Goal: Task Accomplishment & Management: Manage account settings

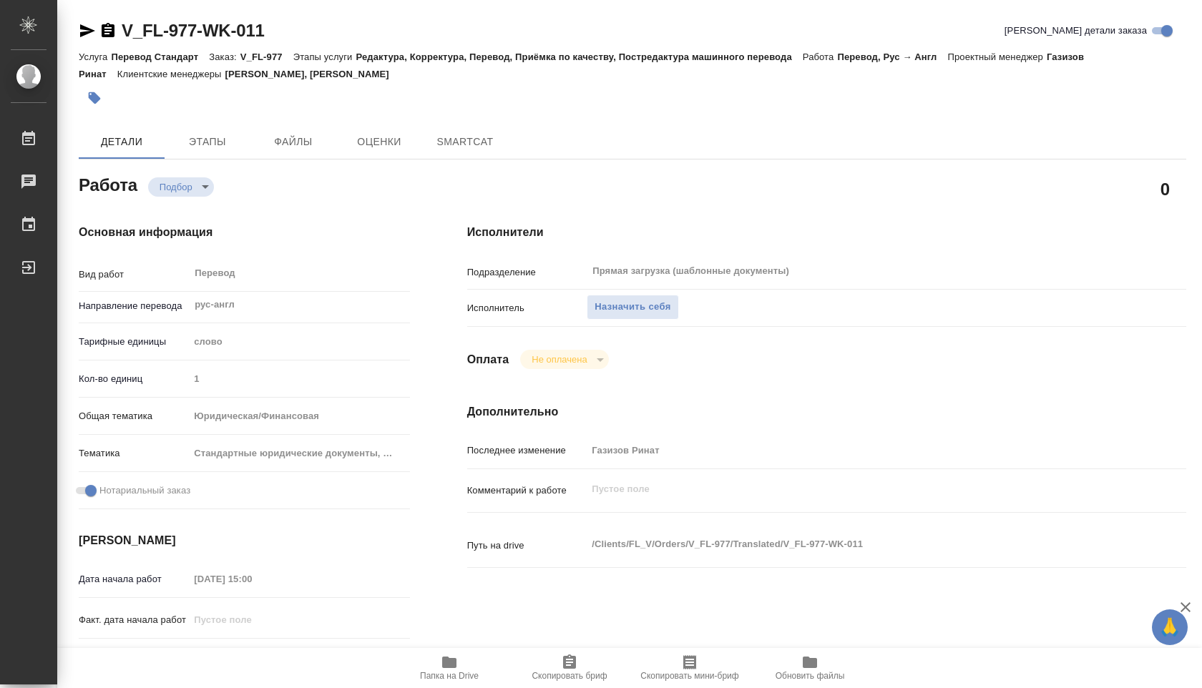
type textarea "x"
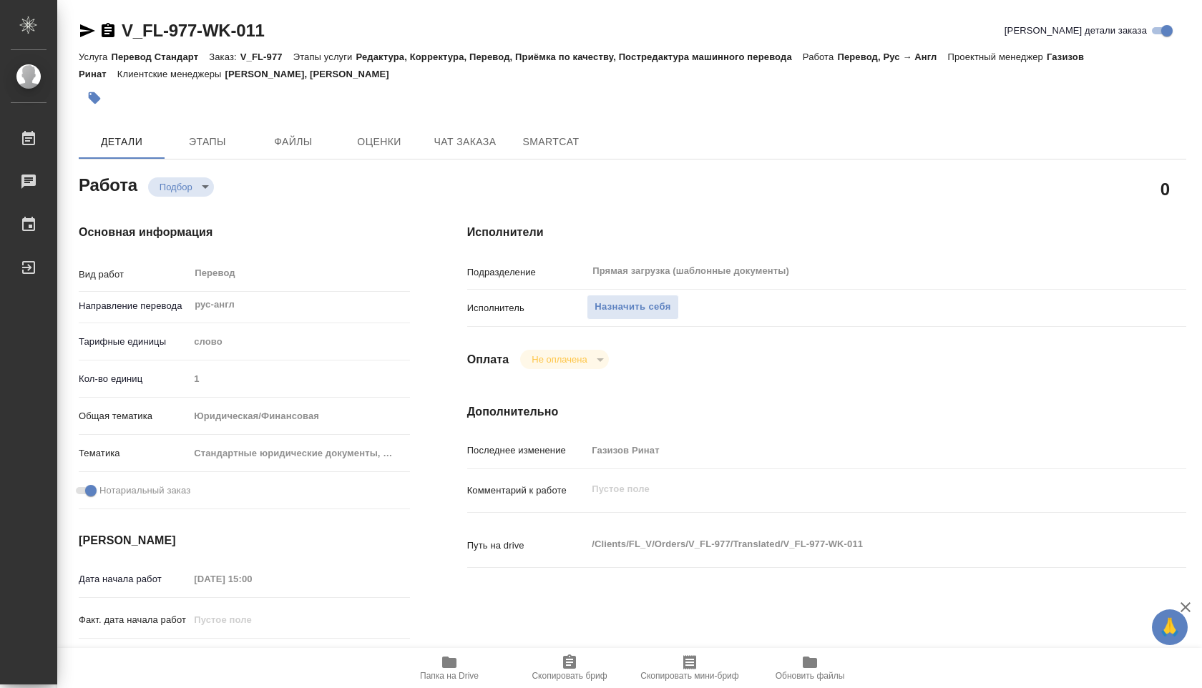
type textarea "x"
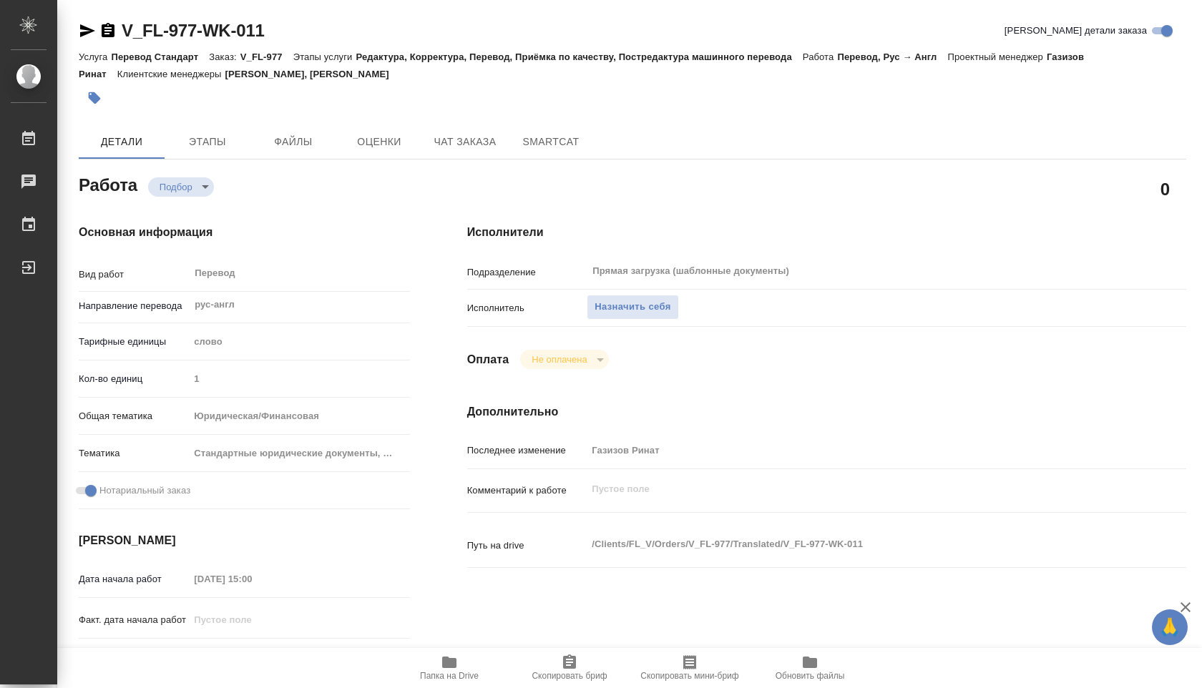
type textarea "x"
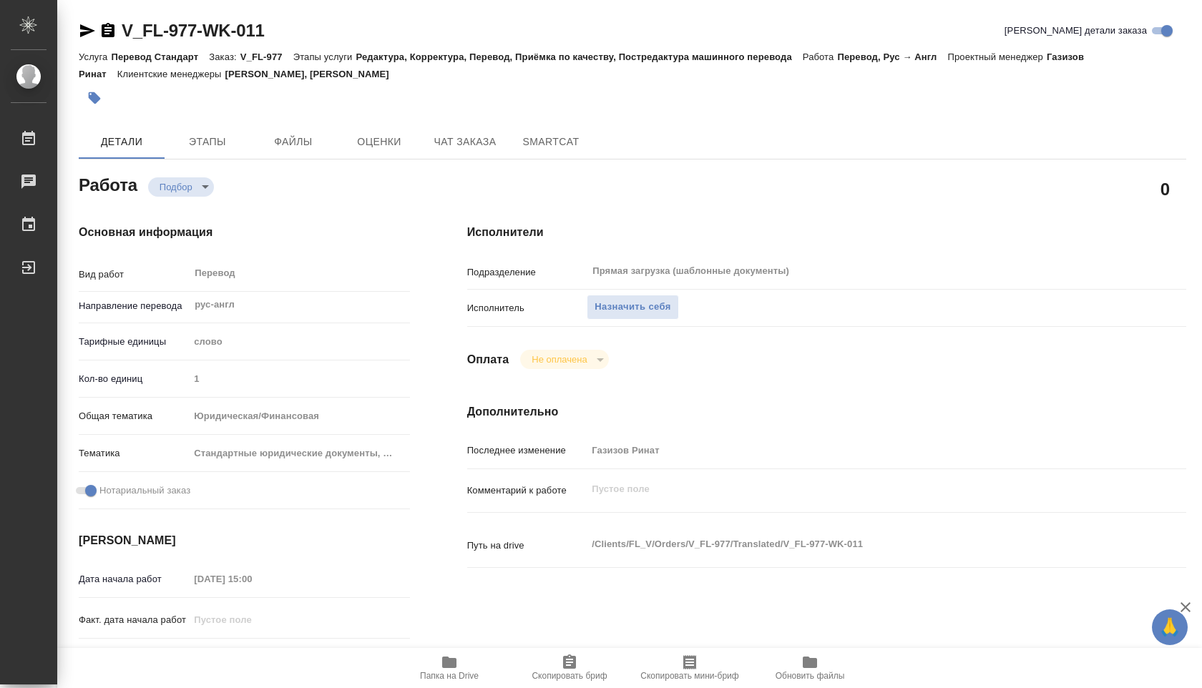
click at [436, 659] on span "Папка на Drive" at bounding box center [449, 667] width 103 height 27
type textarea "x"
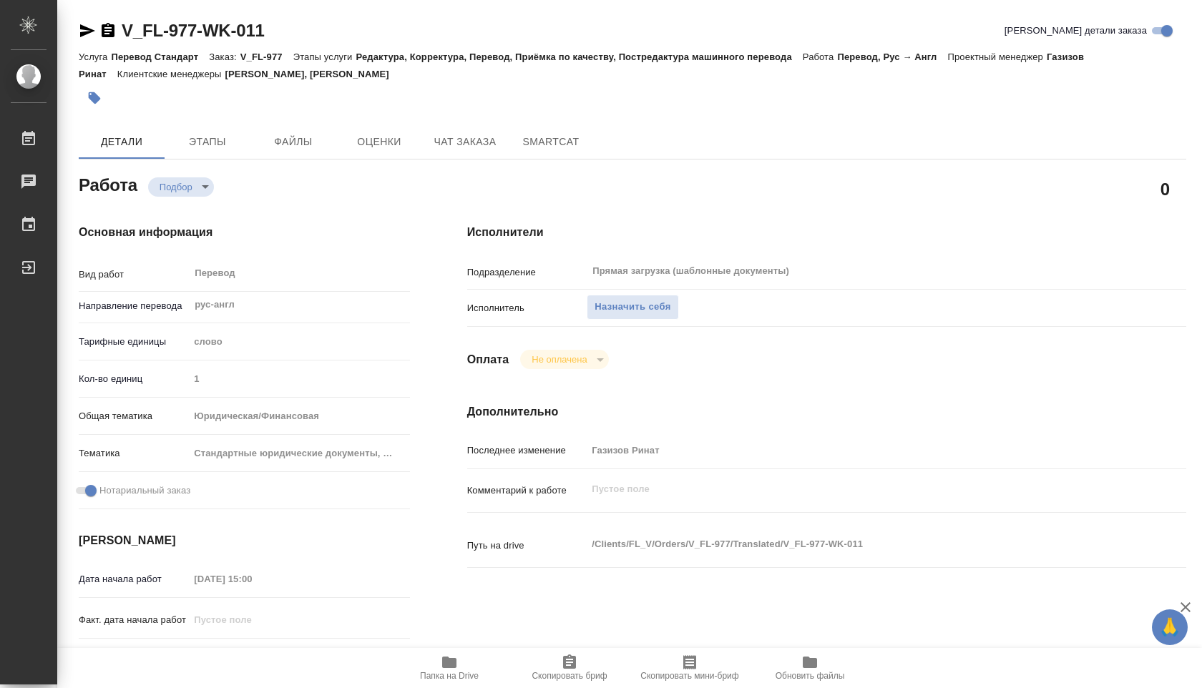
type textarea "x"
click at [618, 320] on div "Назначить себя" at bounding box center [856, 307] width 539 height 25
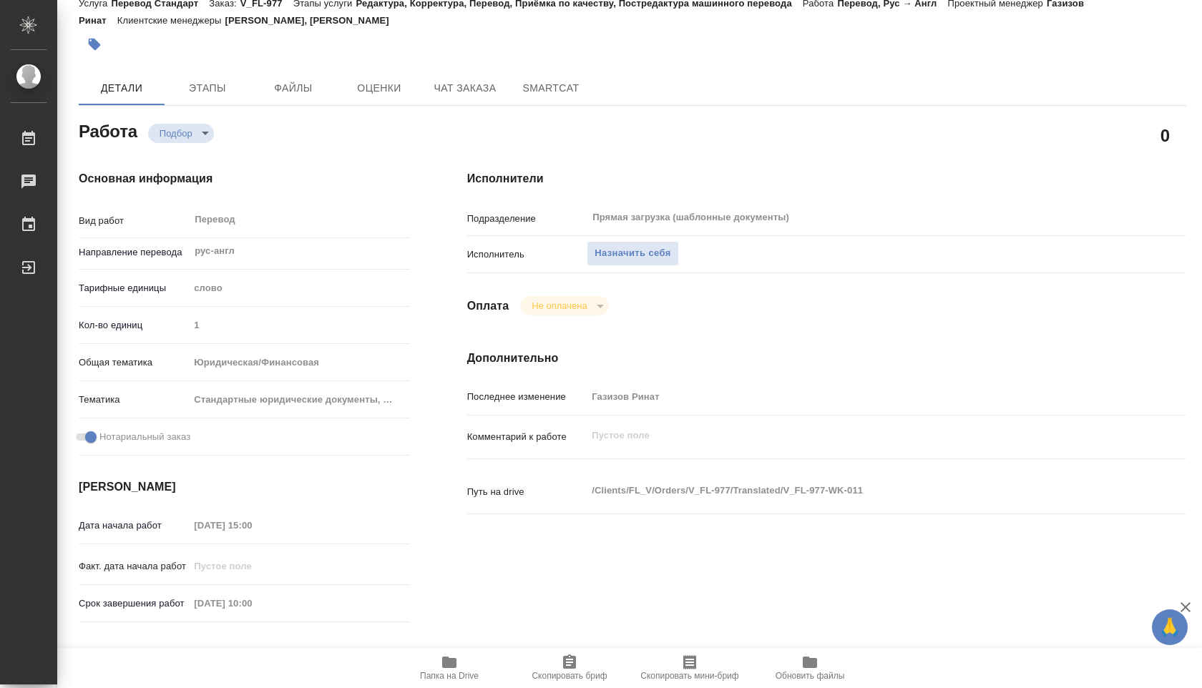
scroll to position [79, 0]
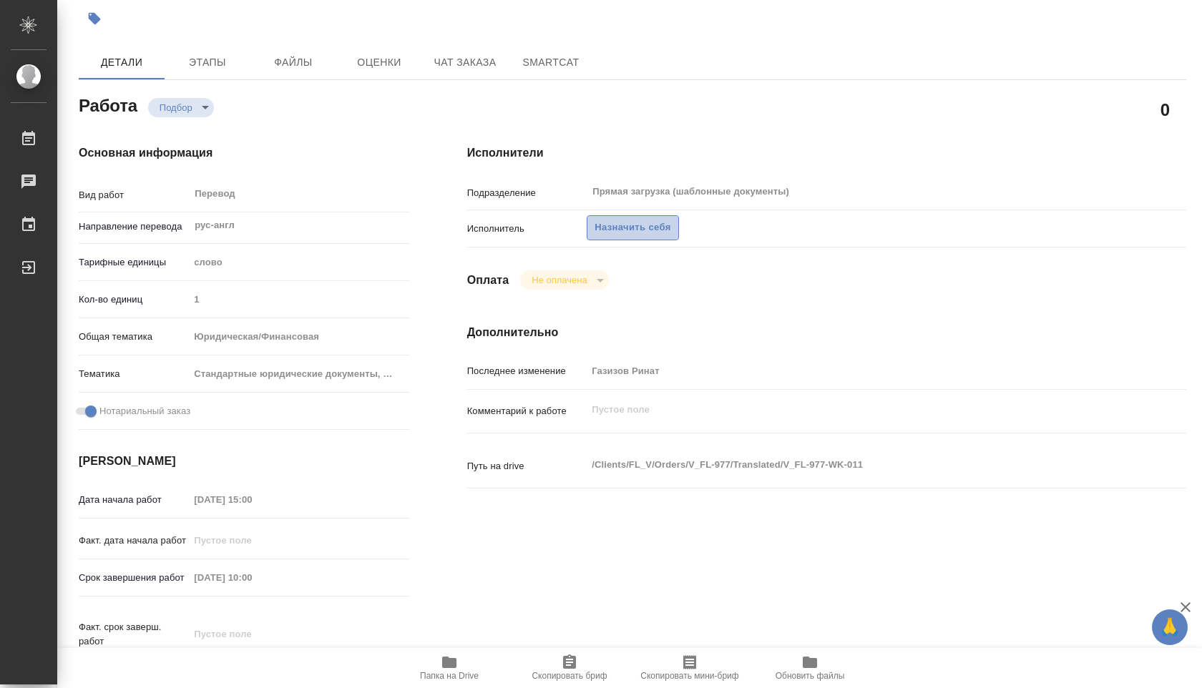
click at [655, 231] on span "Назначить себя" at bounding box center [632, 228] width 76 height 16
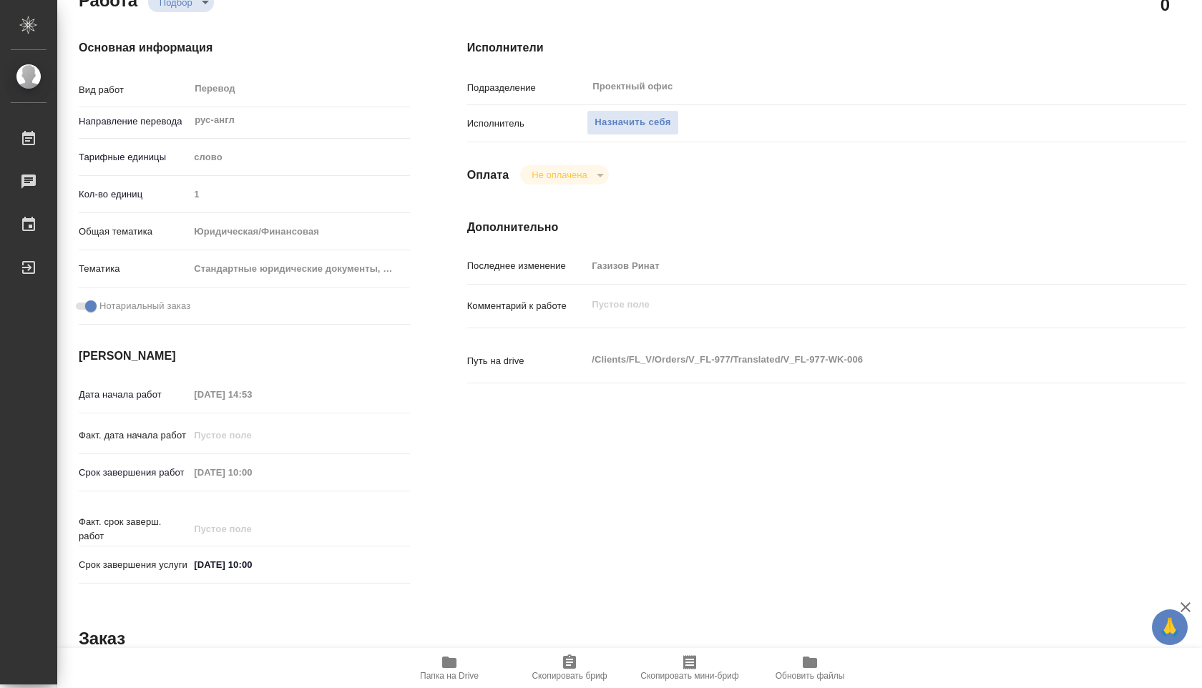
scroll to position [180, 0]
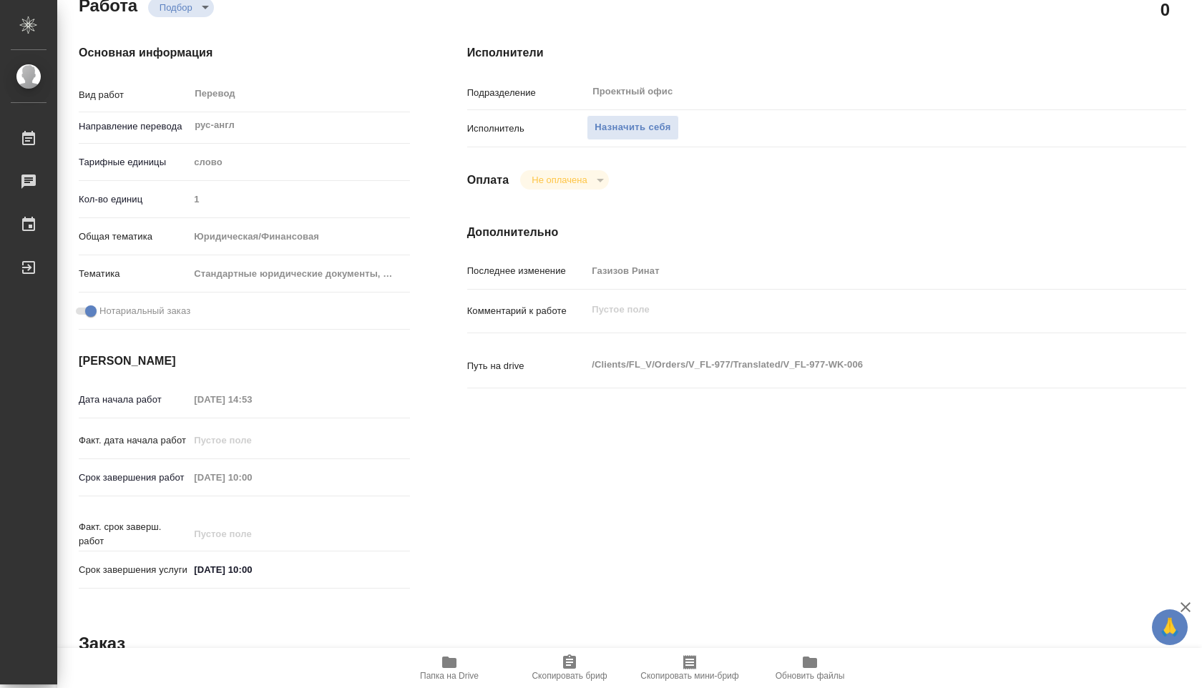
click at [443, 667] on icon "button" at bounding box center [449, 662] width 14 height 11
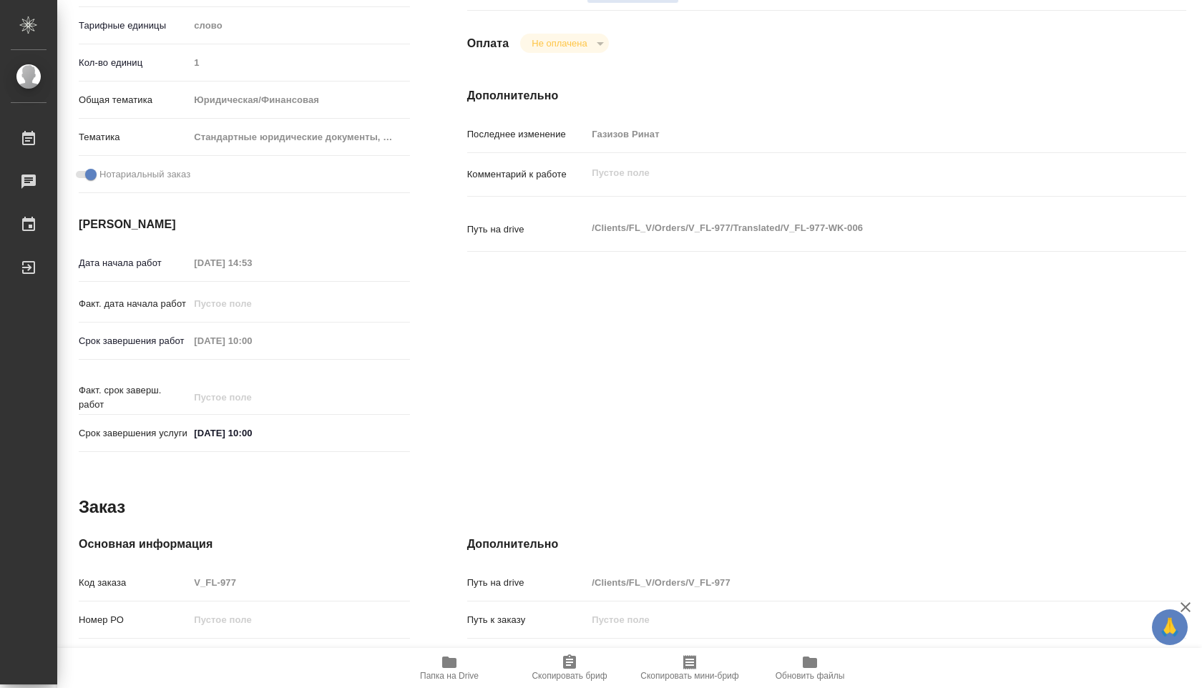
scroll to position [511, 0]
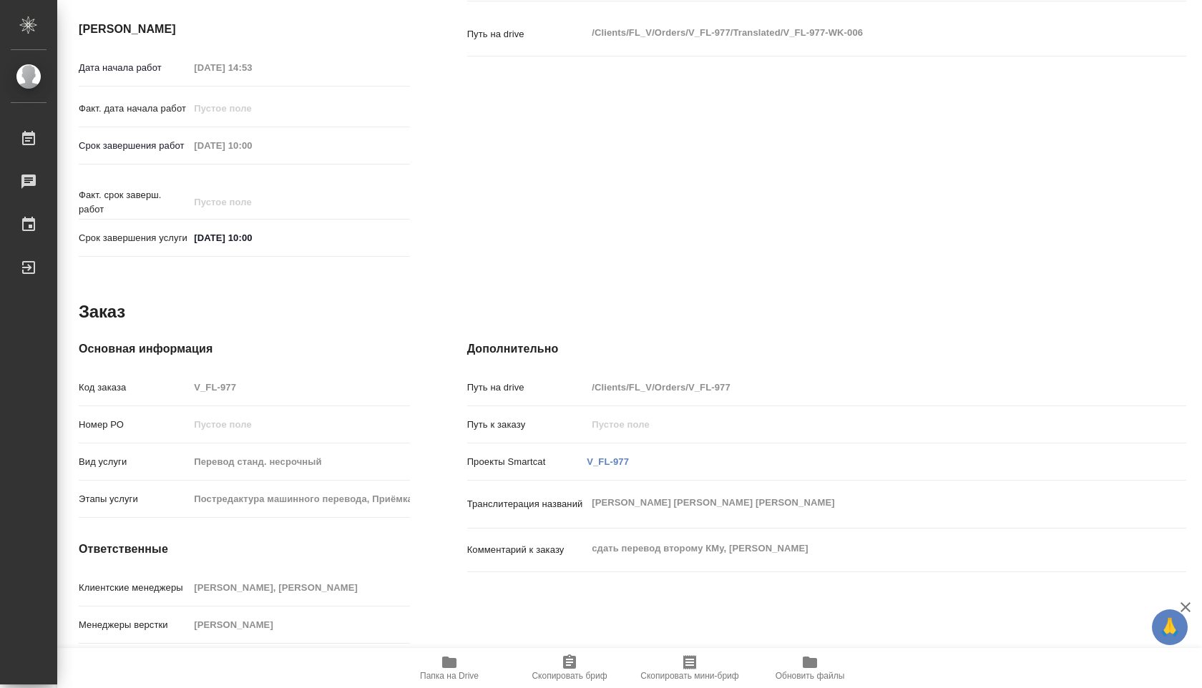
click at [452, 671] on span "Папка на Drive" at bounding box center [449, 676] width 59 height 10
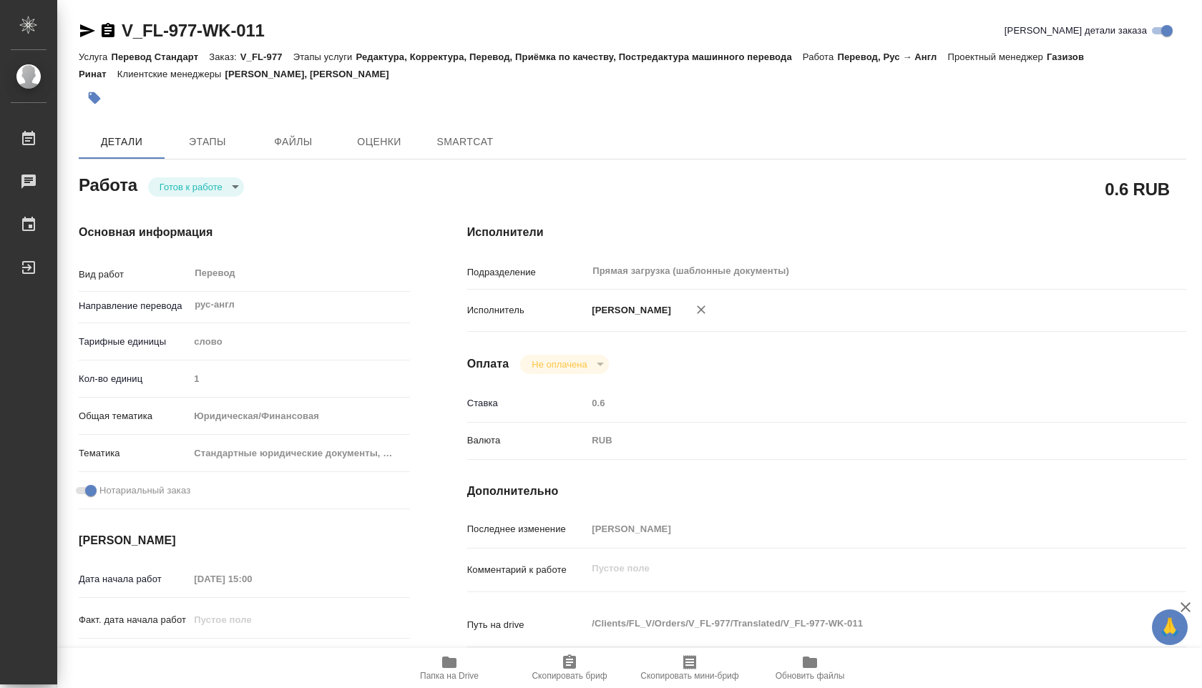
type textarea "x"
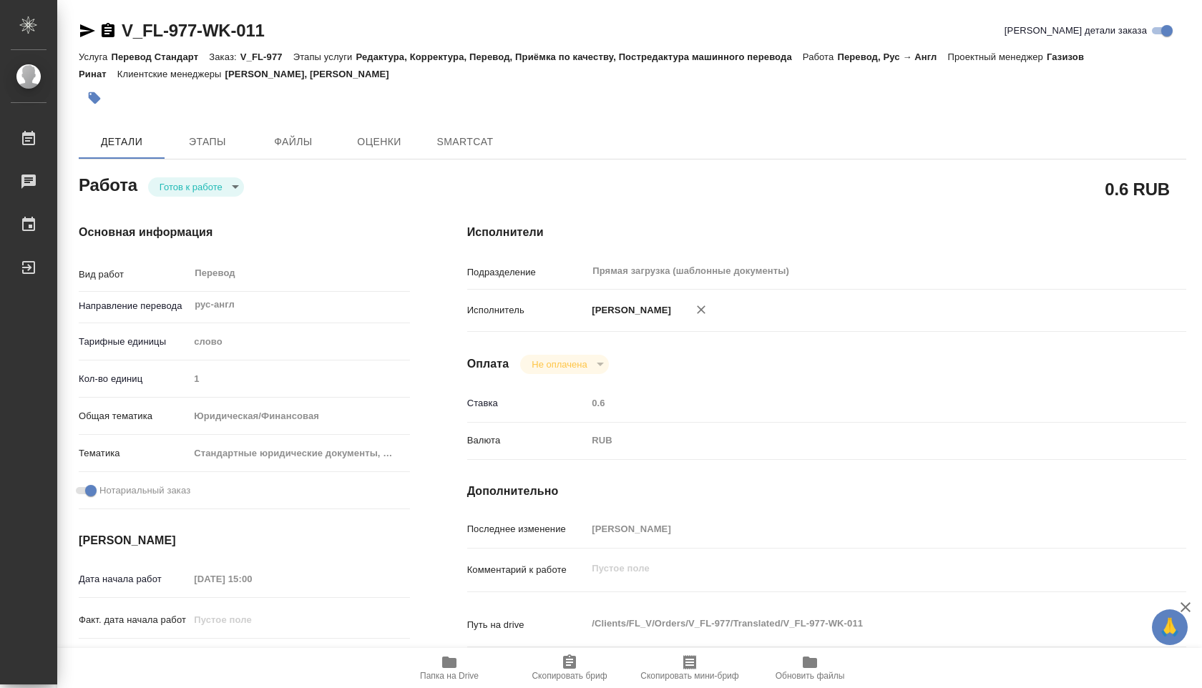
type textarea "x"
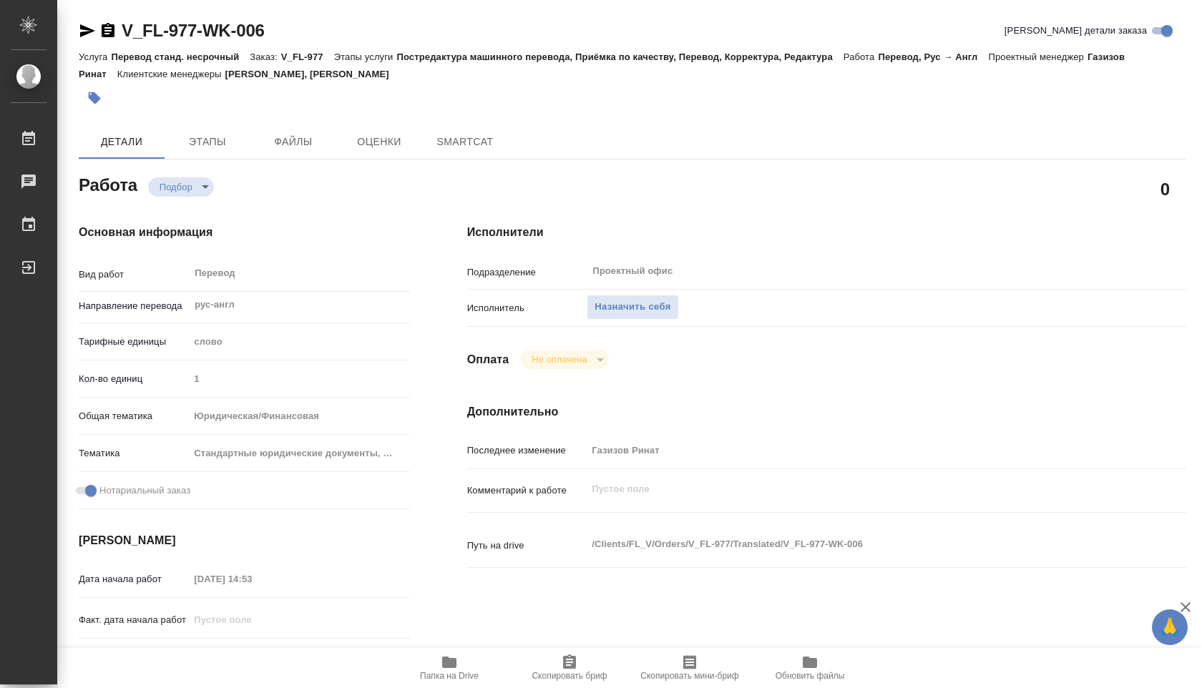
type textarea "x"
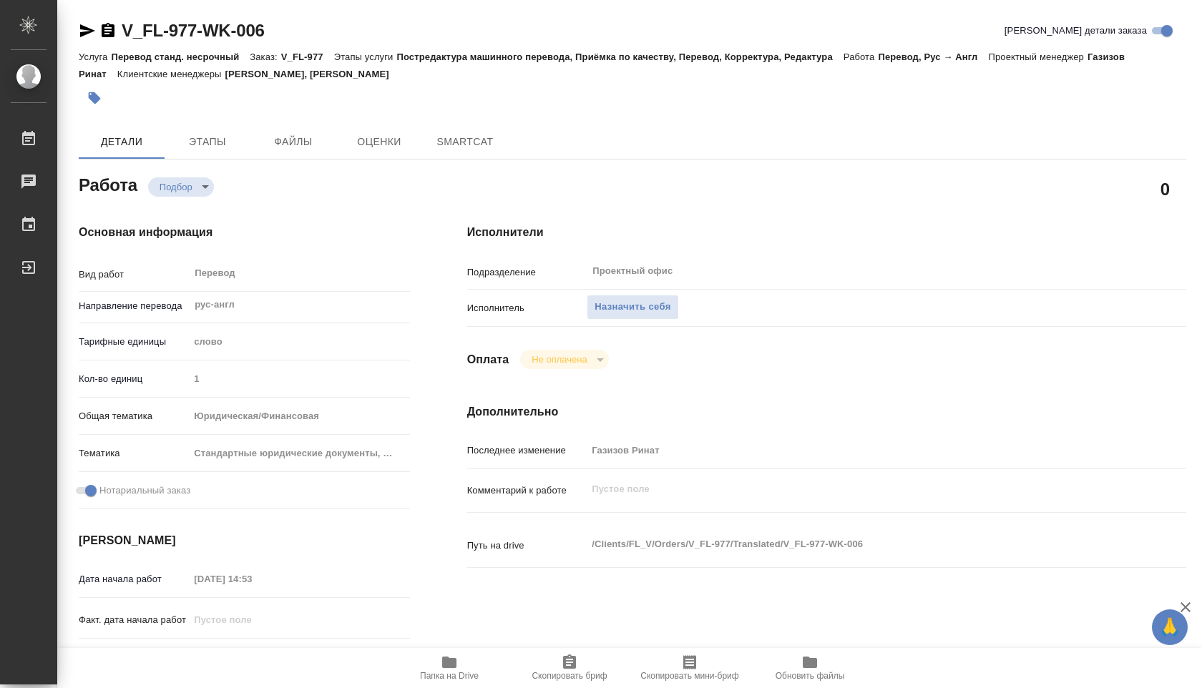
type textarea "x"
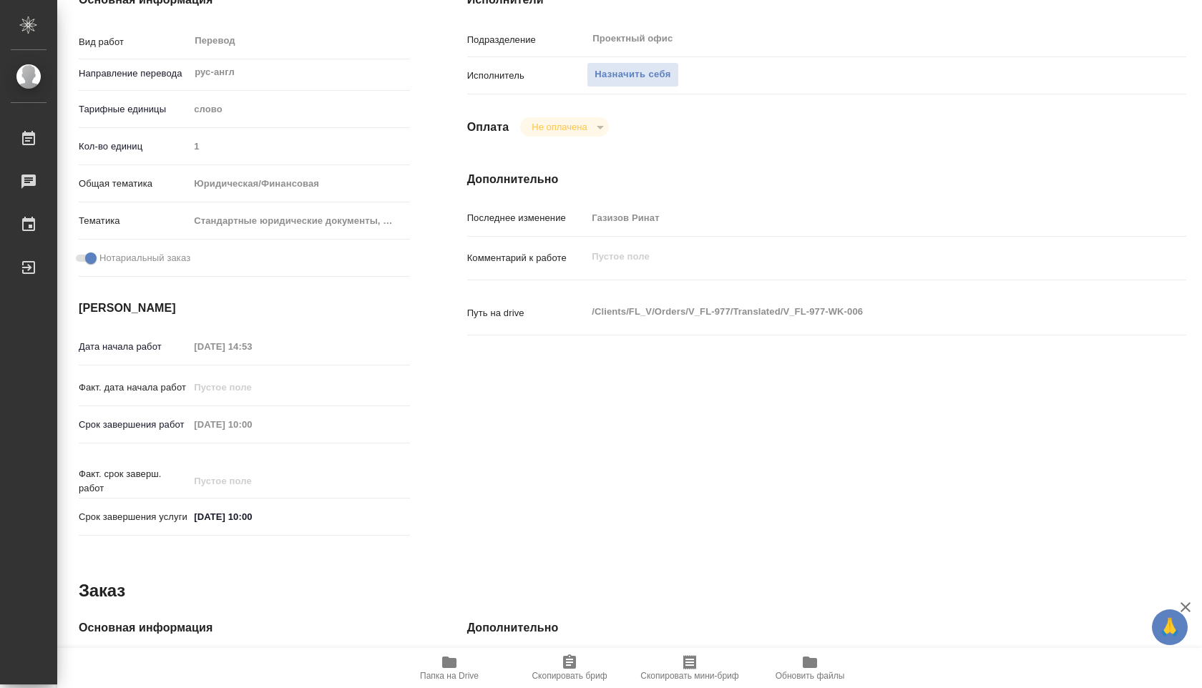
scroll to position [561, 0]
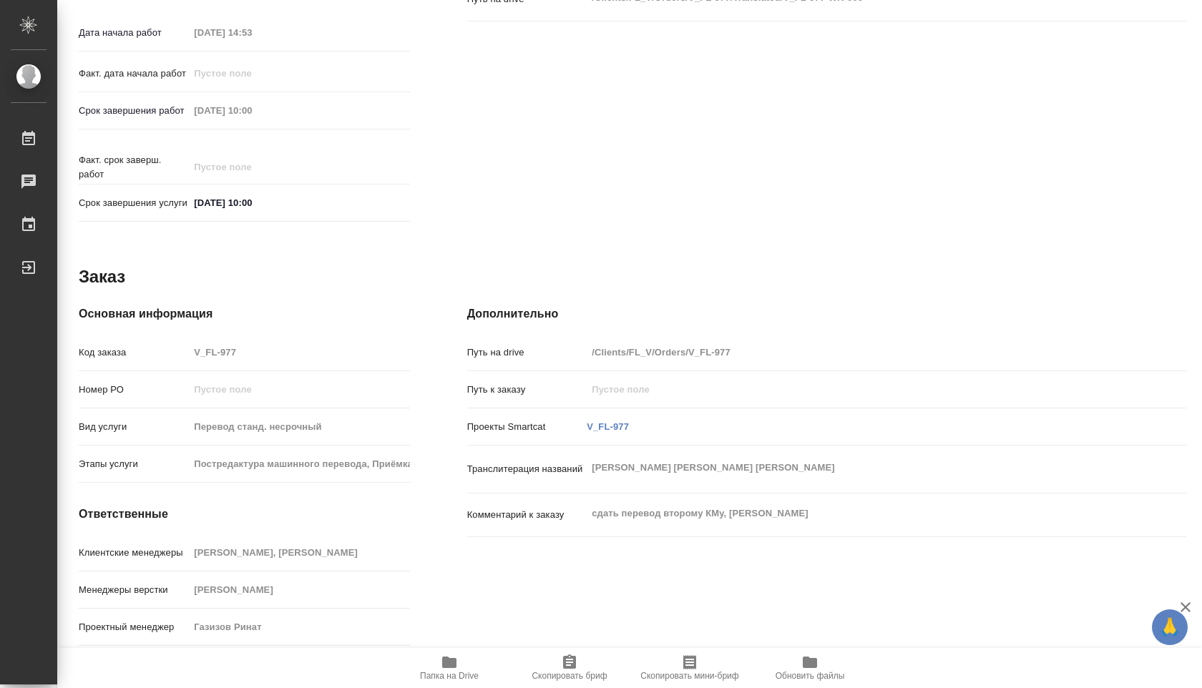
type textarea "x"
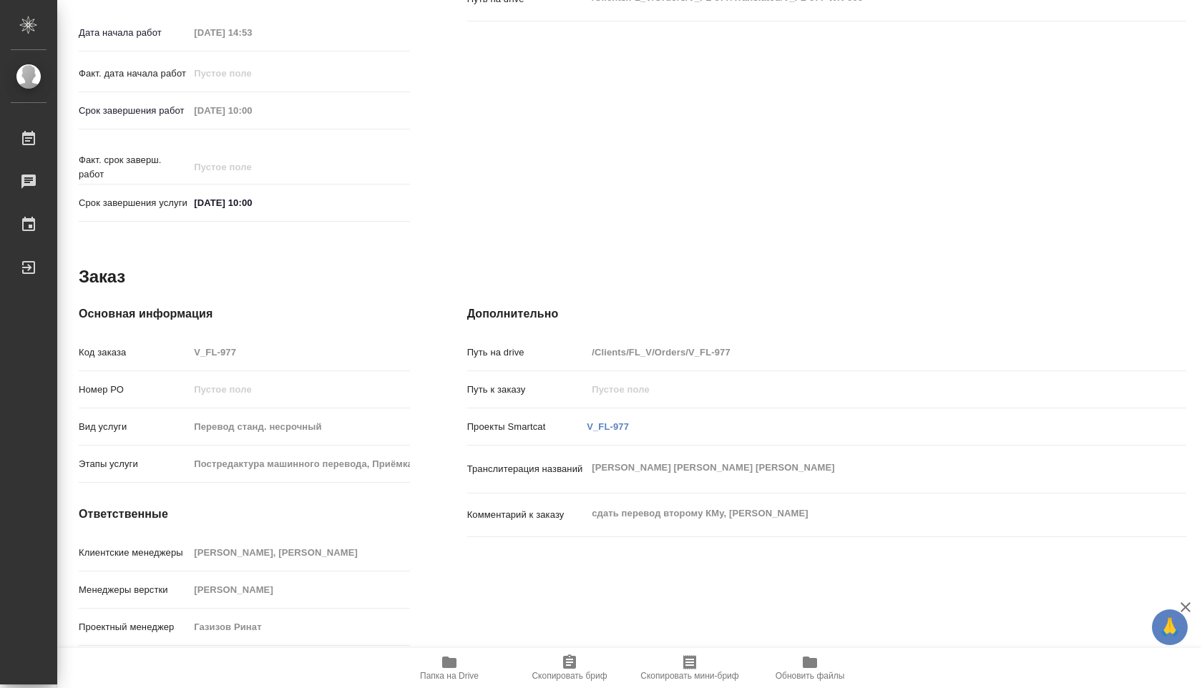
type textarea "x"
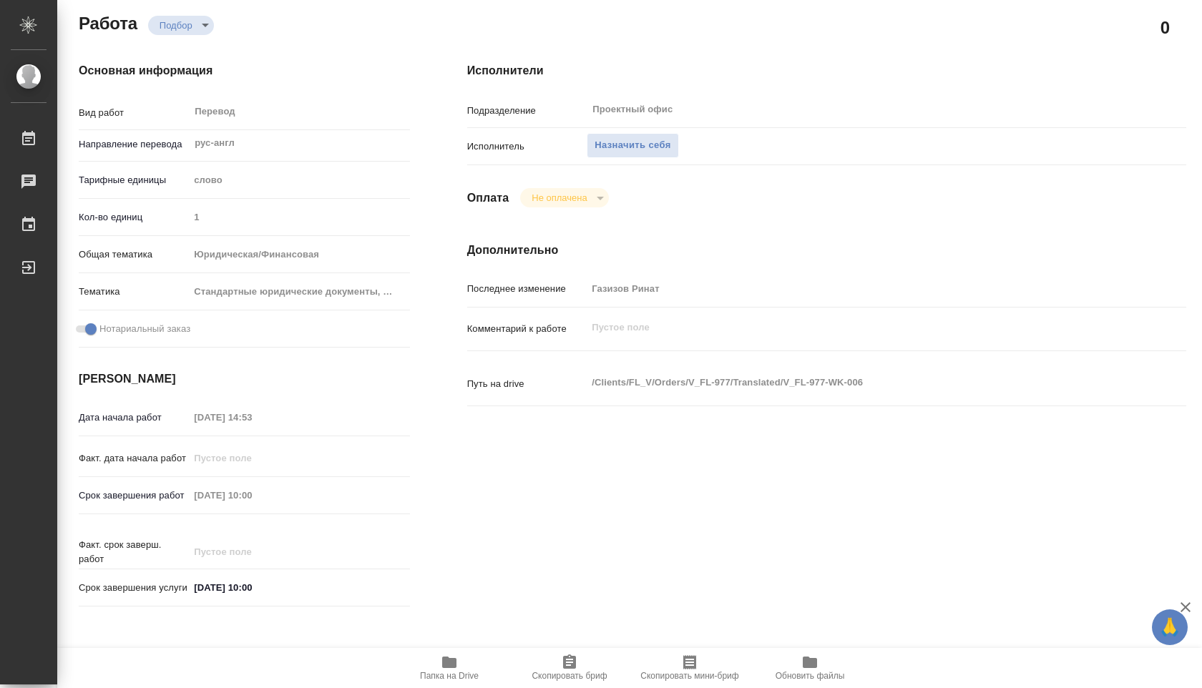
scroll to position [551, 0]
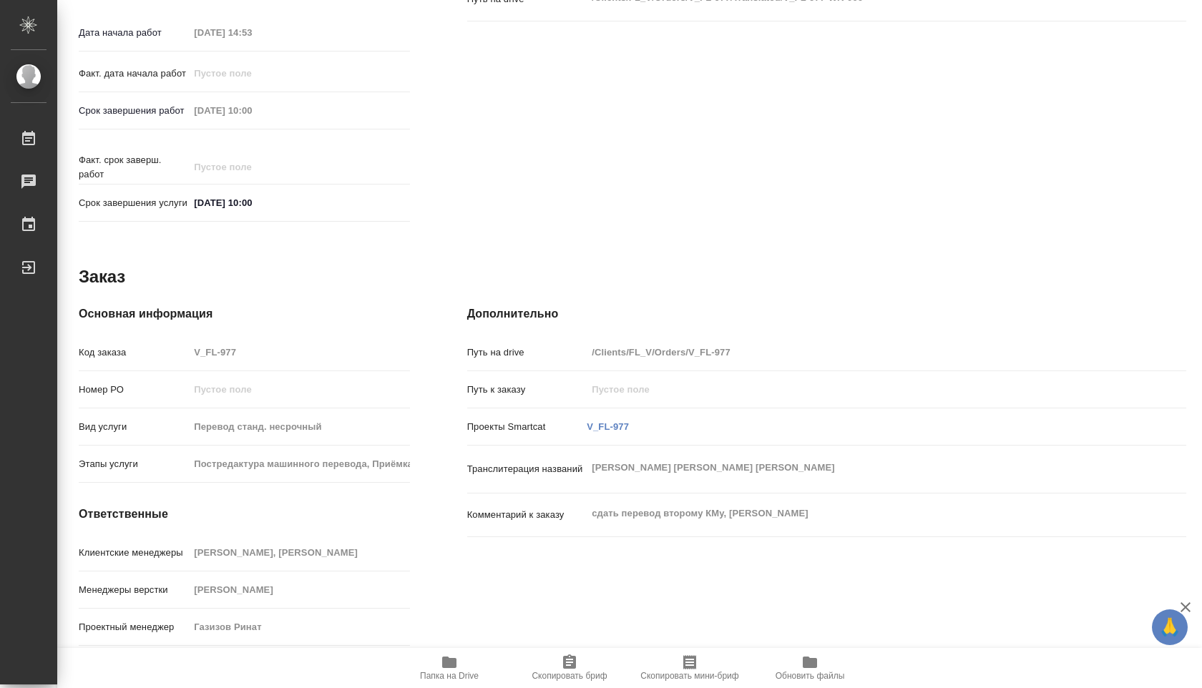
click at [445, 655] on icon "button" at bounding box center [449, 662] width 17 height 17
